Goal: Task Accomplishment & Management: Use online tool/utility

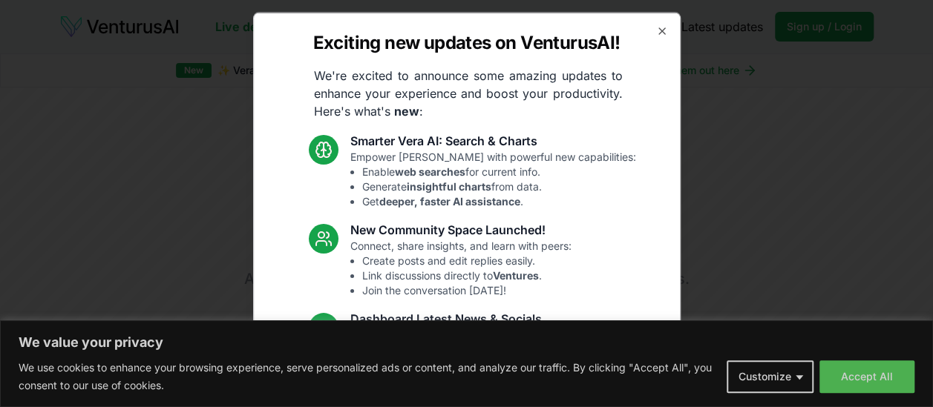
click at [643, 31] on div "Exciting new updates on VenturusAI! We're excited to announce some amazing upda…" at bounding box center [466, 204] width 427 height 384
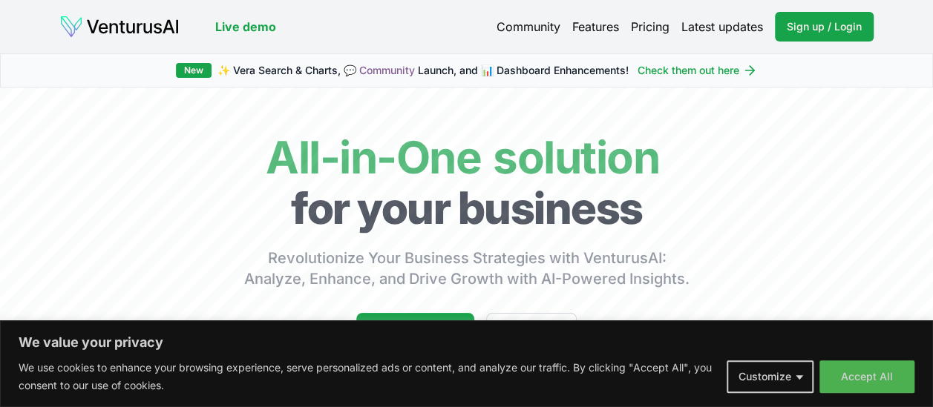
scroll to position [5, 0]
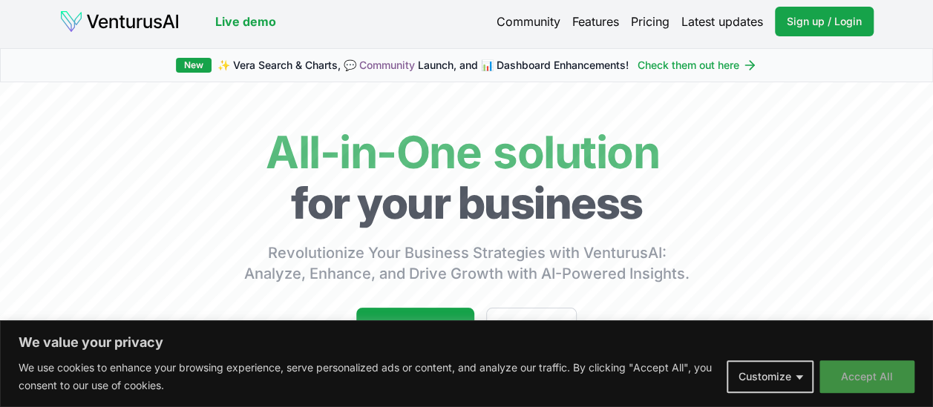
click at [846, 376] on button "Accept All" at bounding box center [866, 377] width 95 height 33
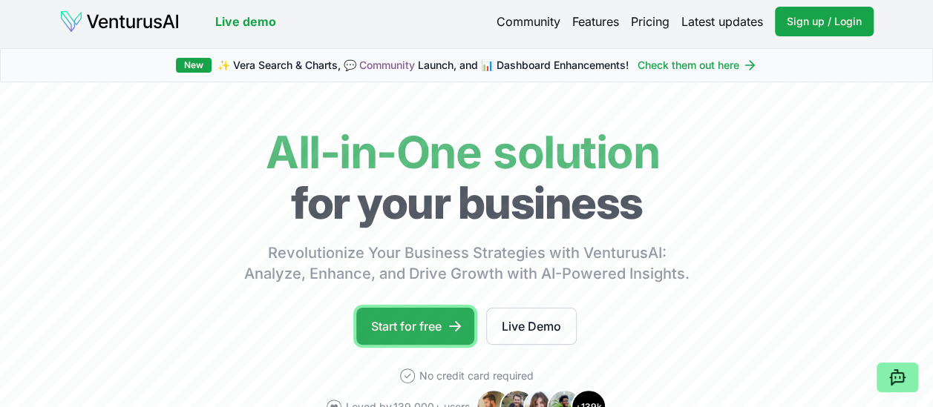
click at [405, 341] on link "Start for free" at bounding box center [415, 326] width 118 height 37
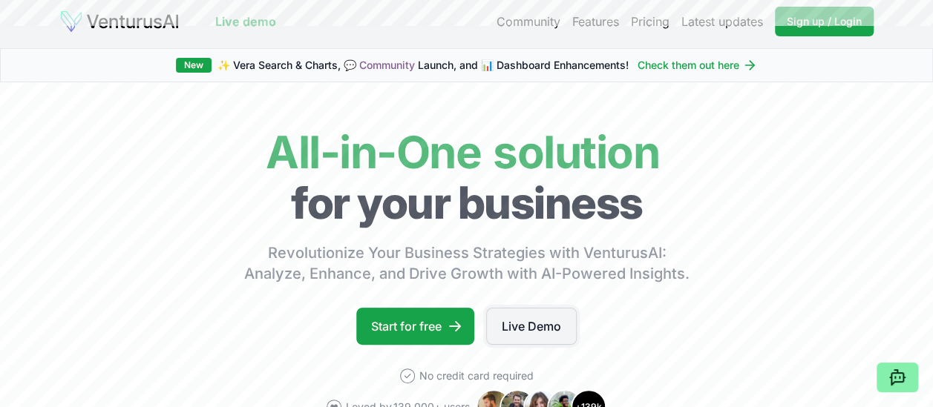
click at [537, 327] on link "Live Demo" at bounding box center [531, 326] width 91 height 37
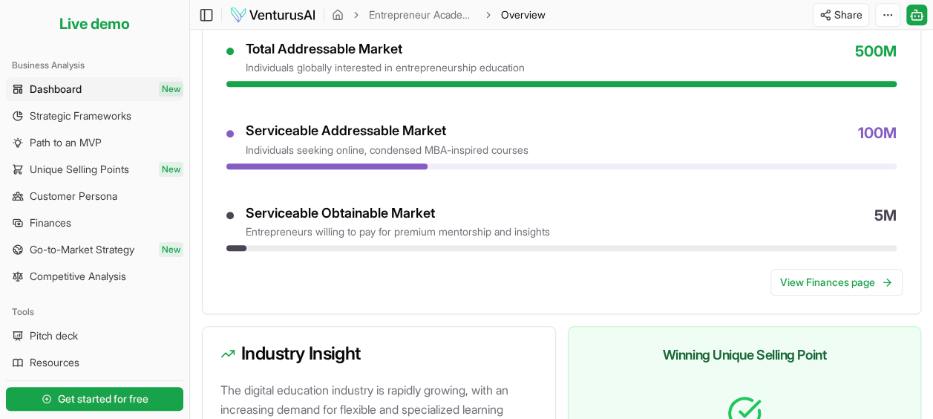
scroll to position [761, 0]
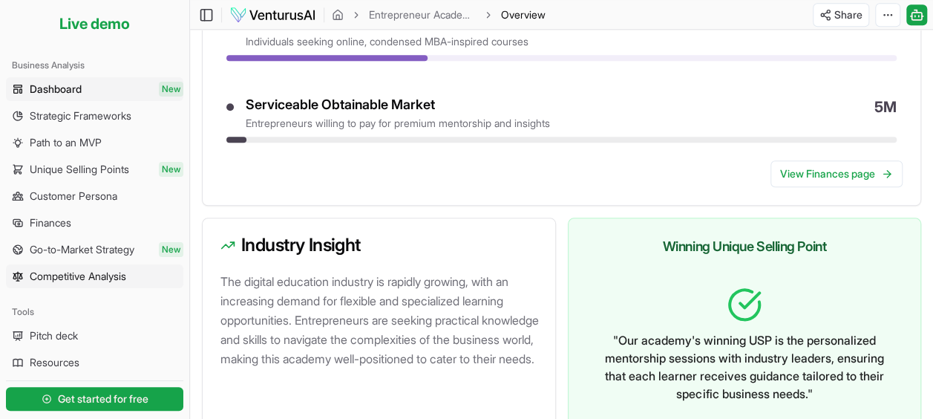
click at [70, 279] on span "Competitive Analysis" at bounding box center [78, 276] width 96 height 15
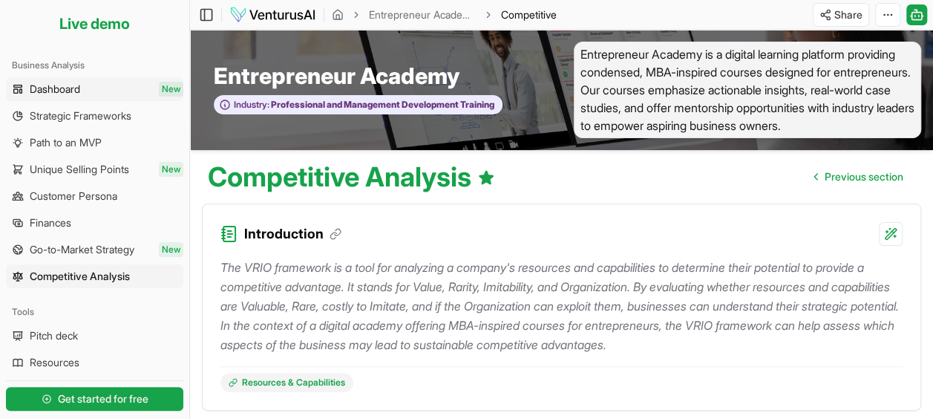
click at [73, 83] on span "Dashboard" at bounding box center [55, 89] width 50 height 15
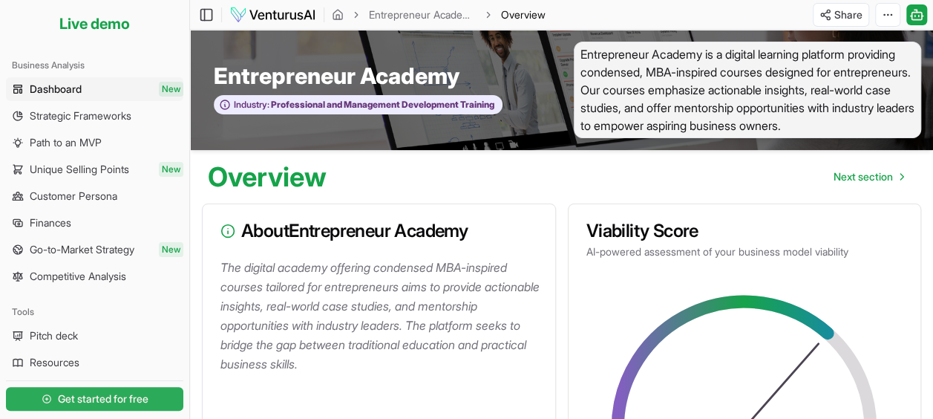
click at [62, 403] on span "Get started for free" at bounding box center [103, 398] width 91 height 15
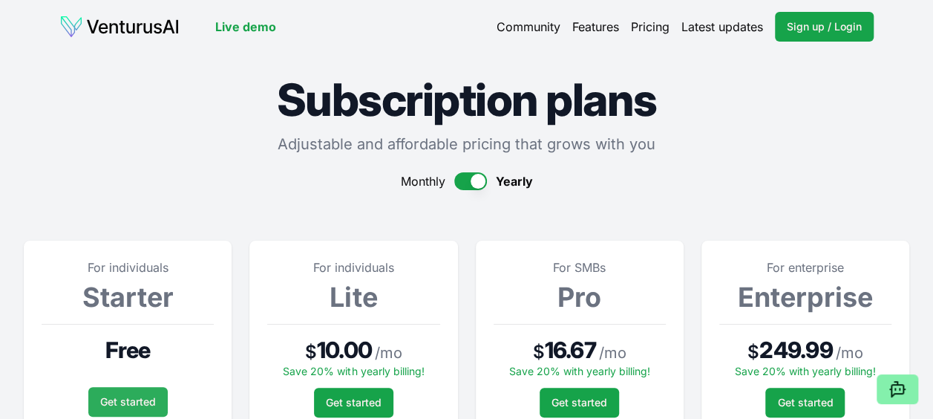
click at [129, 407] on link "Get started" at bounding box center [127, 402] width 79 height 30
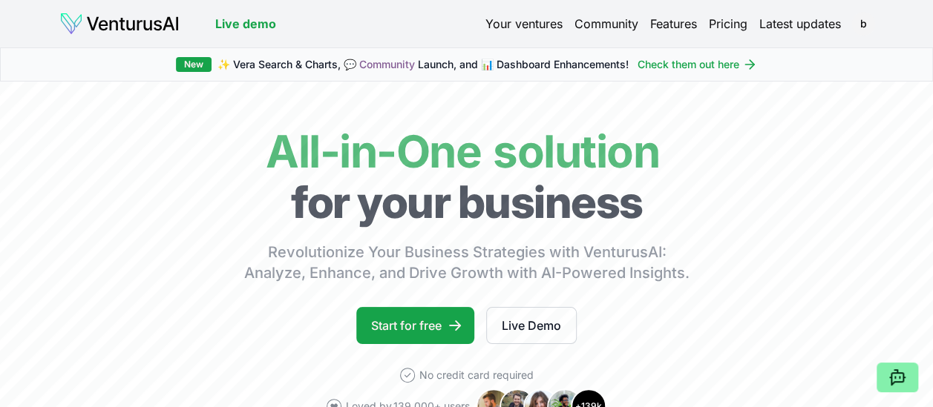
click at [144, 19] on img at bounding box center [119, 24] width 120 height 24
click at [531, 24] on link "Your ventures" at bounding box center [523, 24] width 77 height 18
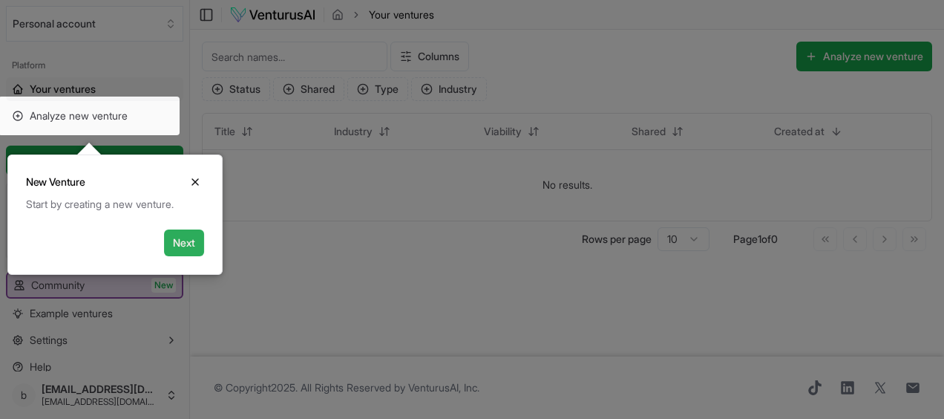
click at [191, 240] on button "Next" at bounding box center [184, 242] width 40 height 27
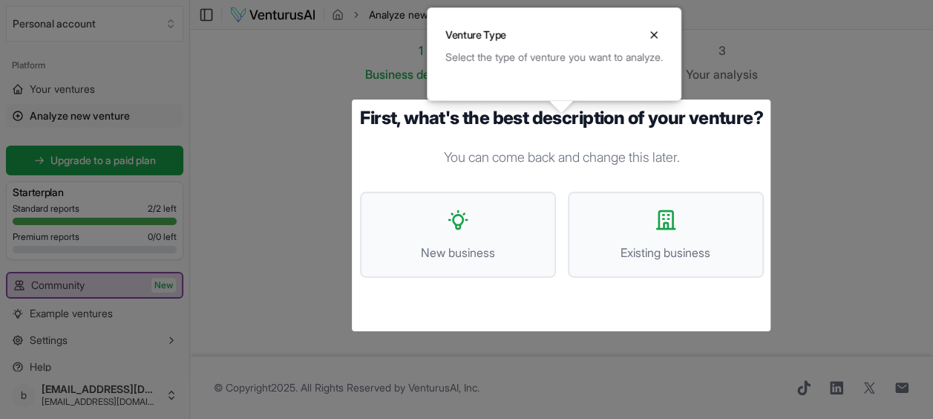
click at [71, 94] on div at bounding box center [466, 211] width 933 height 422
drag, startPoint x: 499, startPoint y: 249, endPoint x: 729, endPoint y: 255, distance: 230.1
click at [738, 255] on ul "New business Existing business" at bounding box center [562, 234] width 404 height 86
click at [674, 261] on span "Existing business" at bounding box center [665, 252] width 163 height 18
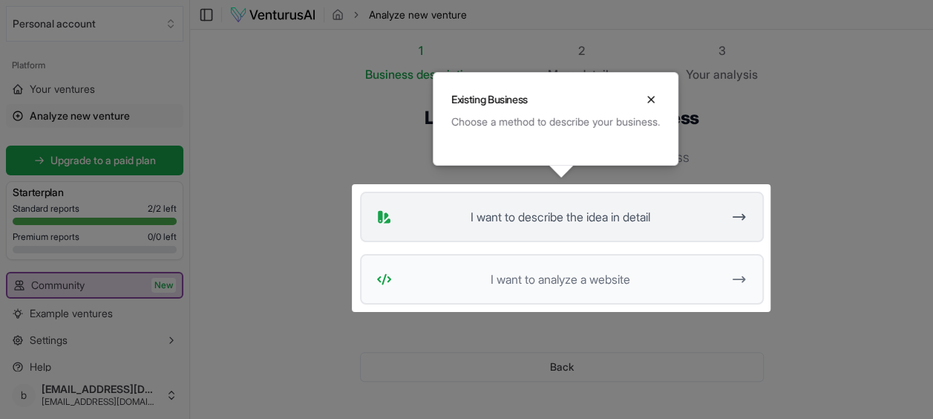
click at [572, 226] on button "I want to describe the idea in detail" at bounding box center [562, 216] width 404 height 50
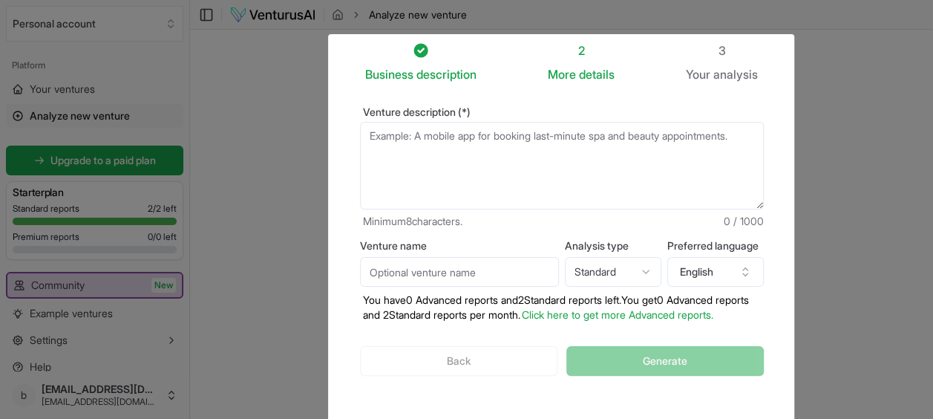
click at [439, 159] on textarea "Venture description (*)" at bounding box center [562, 166] width 404 height 88
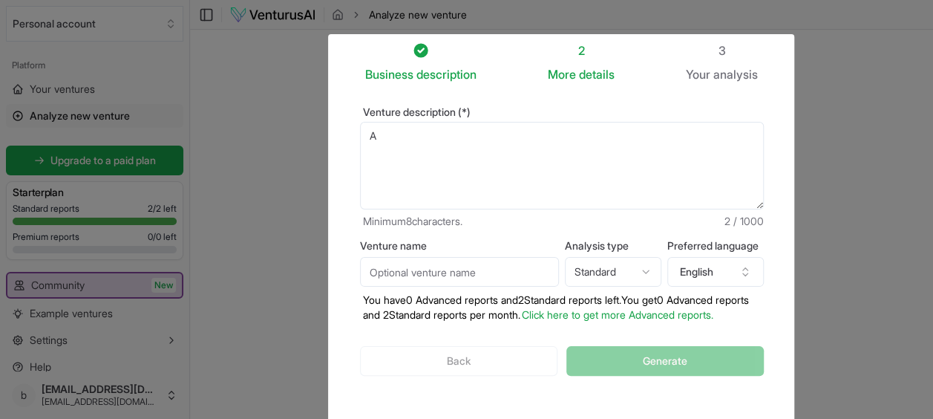
type textarea "A"
click at [447, 272] on input "Venture name" at bounding box center [459, 272] width 199 height 30
type input "WineVenture"
click at [490, 132] on textarea "A" at bounding box center [562, 166] width 404 height 88
type textarea "A"
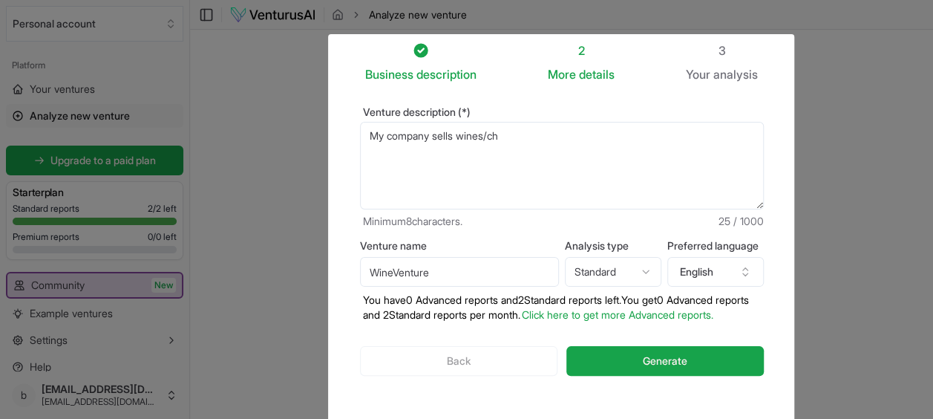
click at [462, 135] on textarea "A" at bounding box center [562, 166] width 404 height 88
click at [577, 134] on textarea "A" at bounding box center [562, 166] width 404 height 88
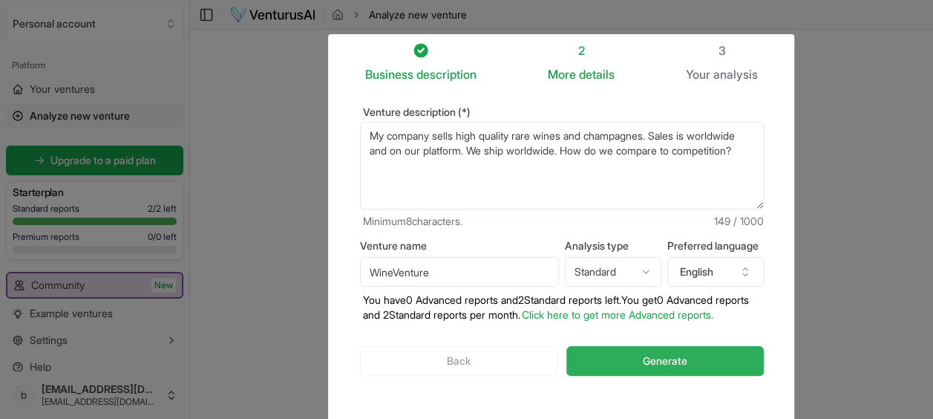
type textarea "My company sells high quality rare wines and champagnes. Sales is worldwide and…"
click at [662, 368] on span "Generate" at bounding box center [665, 360] width 45 height 15
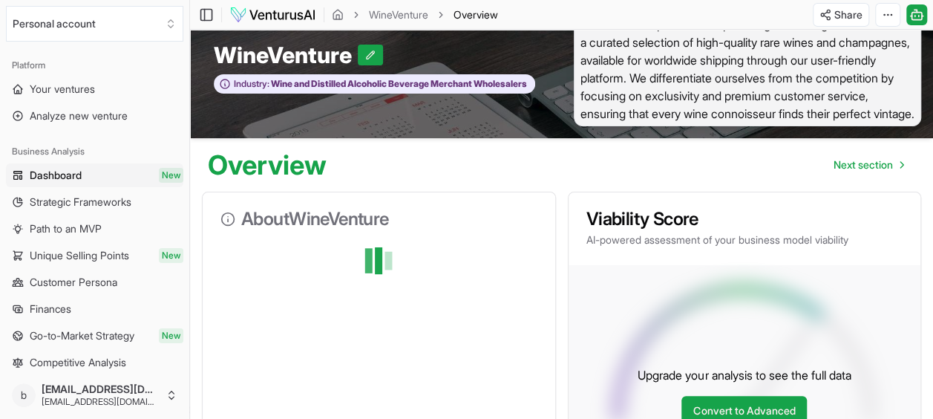
scroll to position [158, 0]
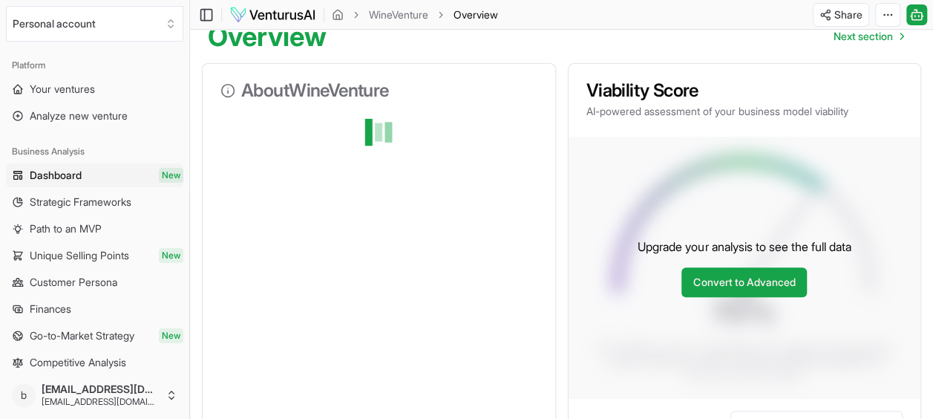
click at [327, 209] on div at bounding box center [379, 170] width 352 height 107
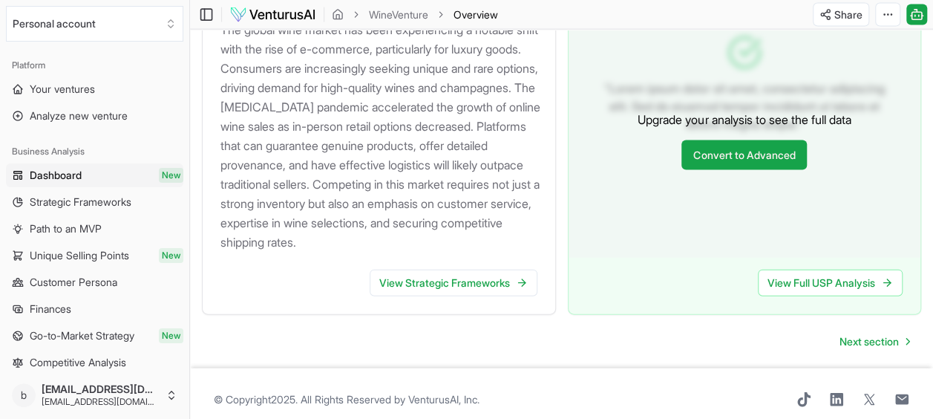
scroll to position [1572, 0]
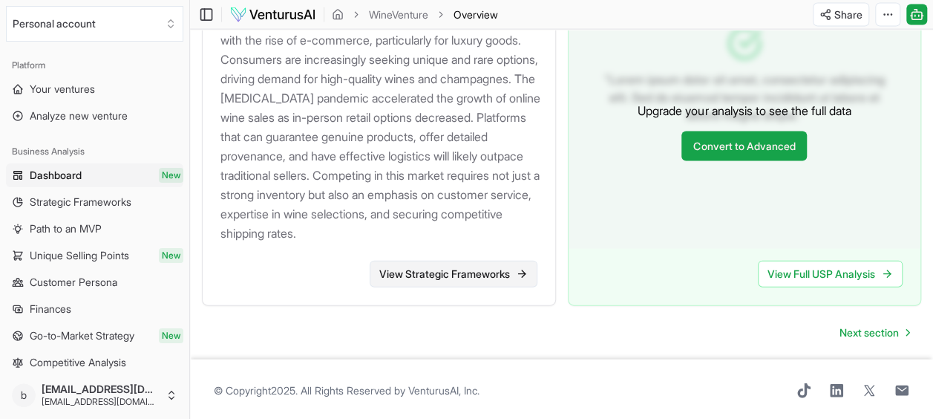
click at [483, 266] on link "View Strategic Frameworks" at bounding box center [454, 273] width 168 height 27
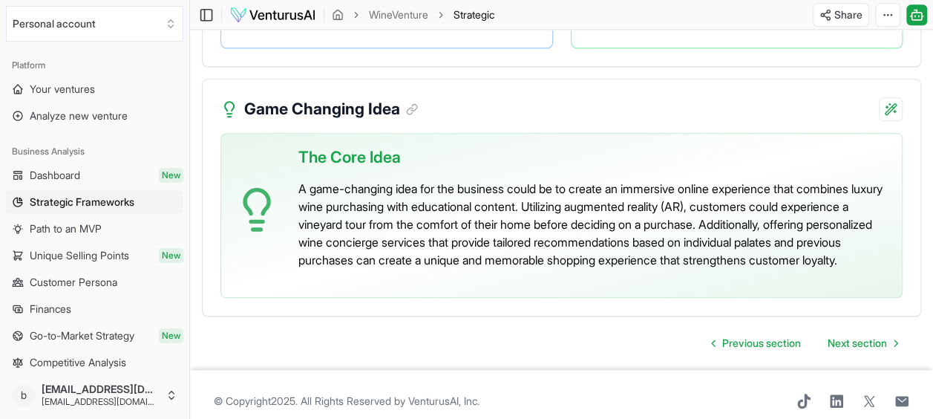
scroll to position [3485, 0]
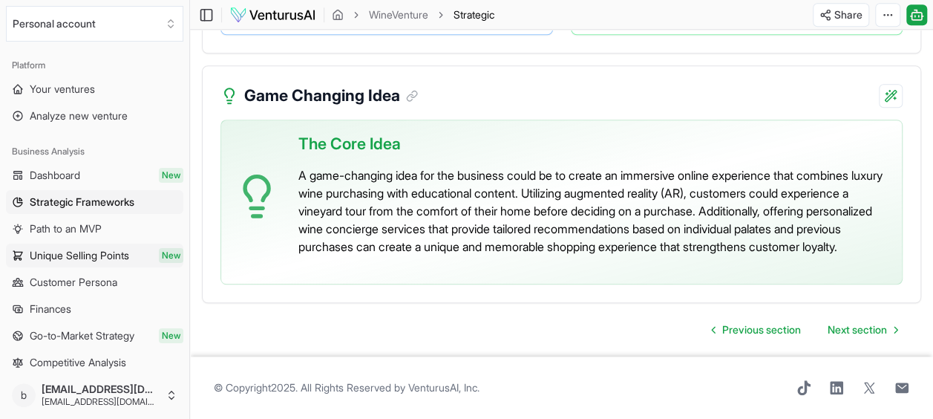
click at [98, 254] on span "Unique Selling Points" at bounding box center [79, 255] width 99 height 15
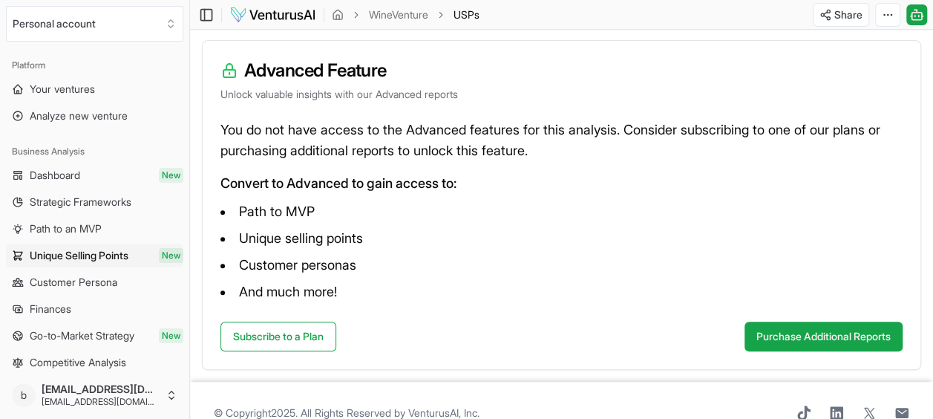
scroll to position [205, 0]
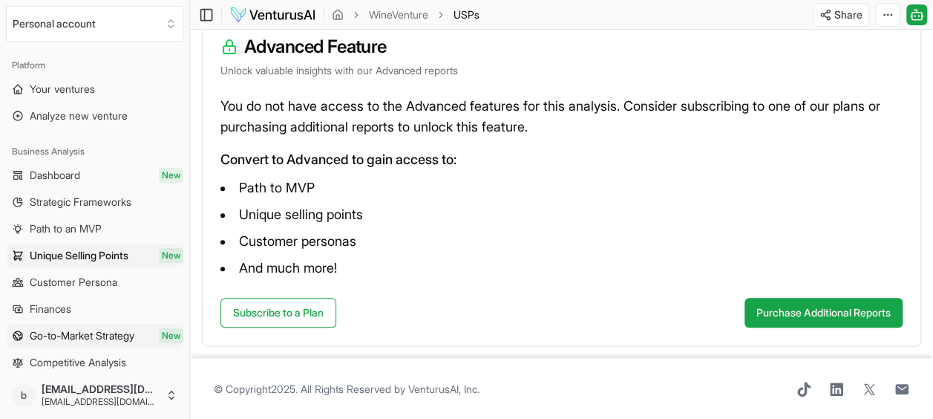
click at [77, 338] on span "Go-to-Market Strategy" at bounding box center [82, 335] width 105 height 15
